Goal: Task Accomplishment & Management: Complete application form

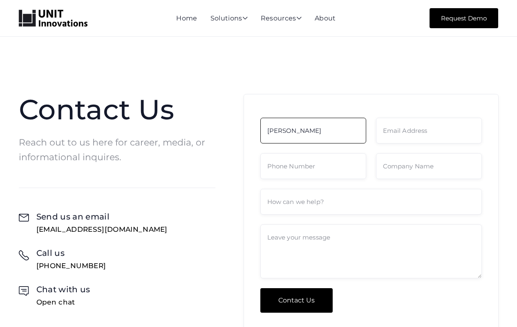
type input "[PERSON_NAME]"
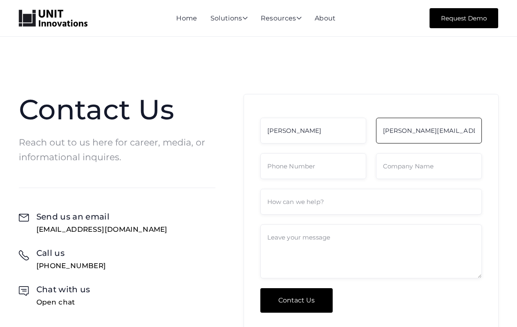
type input "[PERSON_NAME][EMAIL_ADDRESS][DOMAIN_NAME]"
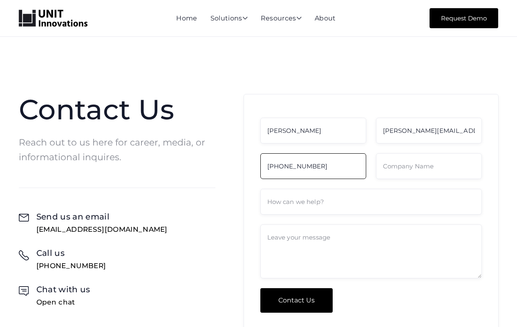
type input "[PHONE_NUMBER]"
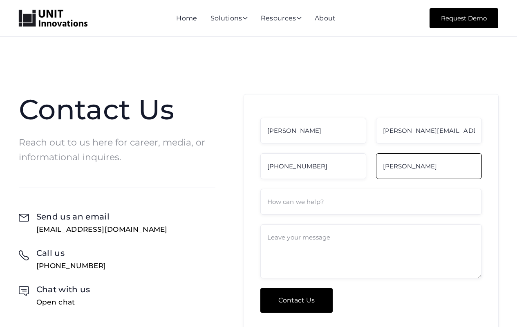
type input "[PERSON_NAME]"
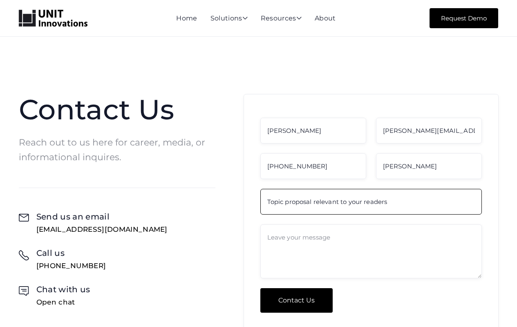
type input "Topic proposal relevant to your readers"
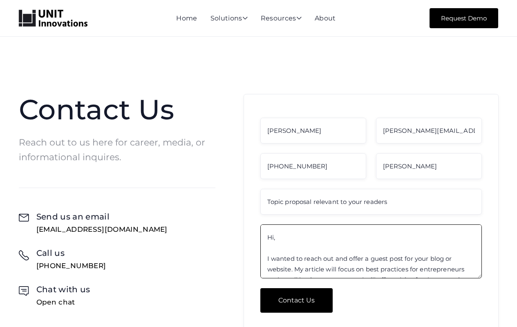
scroll to position [144, 0]
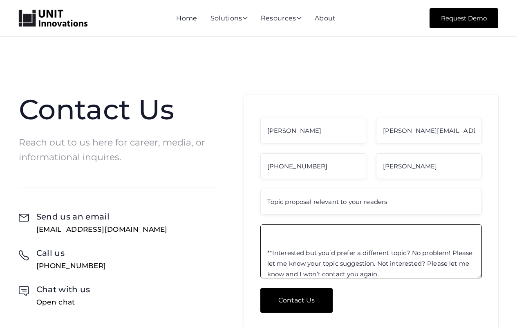
type textarea "Hi, I wanted to reach out and offer a guest post for your blog or website. My a…"
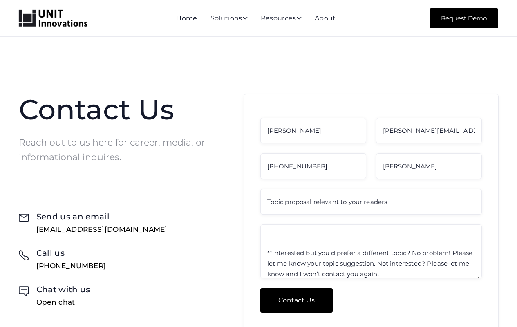
click at [296, 300] on input "Contact Us" at bounding box center [296, 300] width 72 height 25
type input "Please wait..."
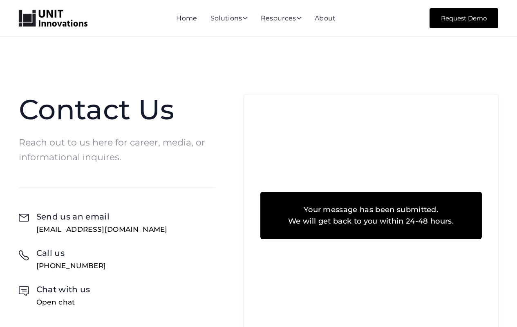
scroll to position [41, 0]
